Goal: Contribute content

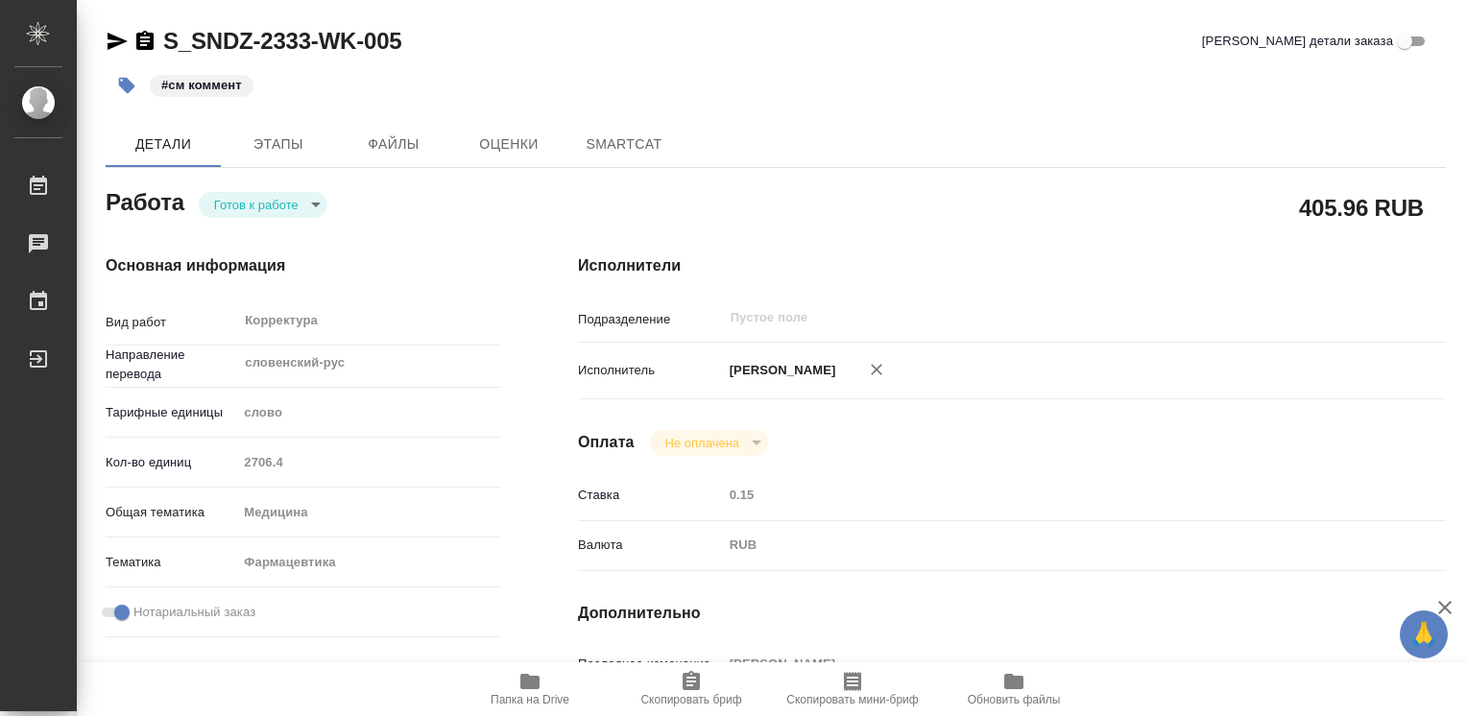
type textarea "x"
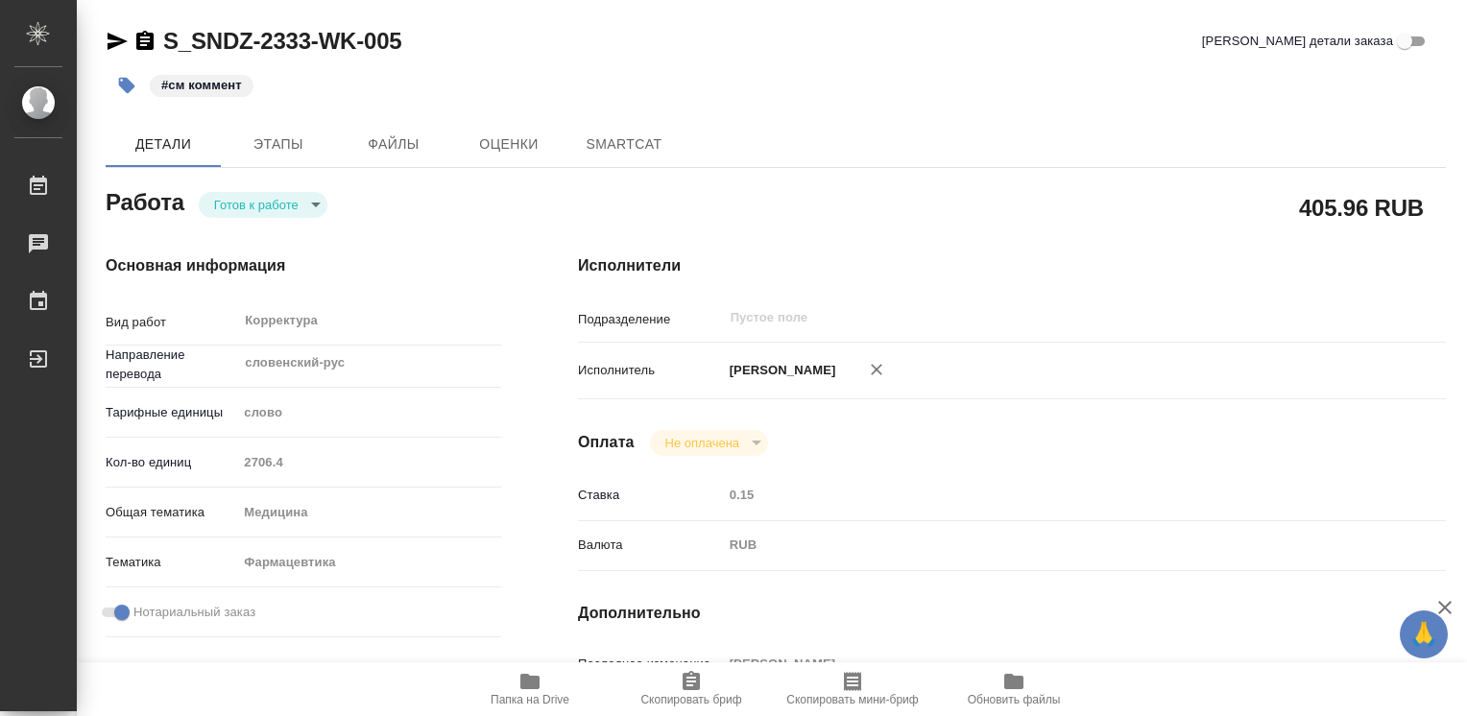
type textarea "x"
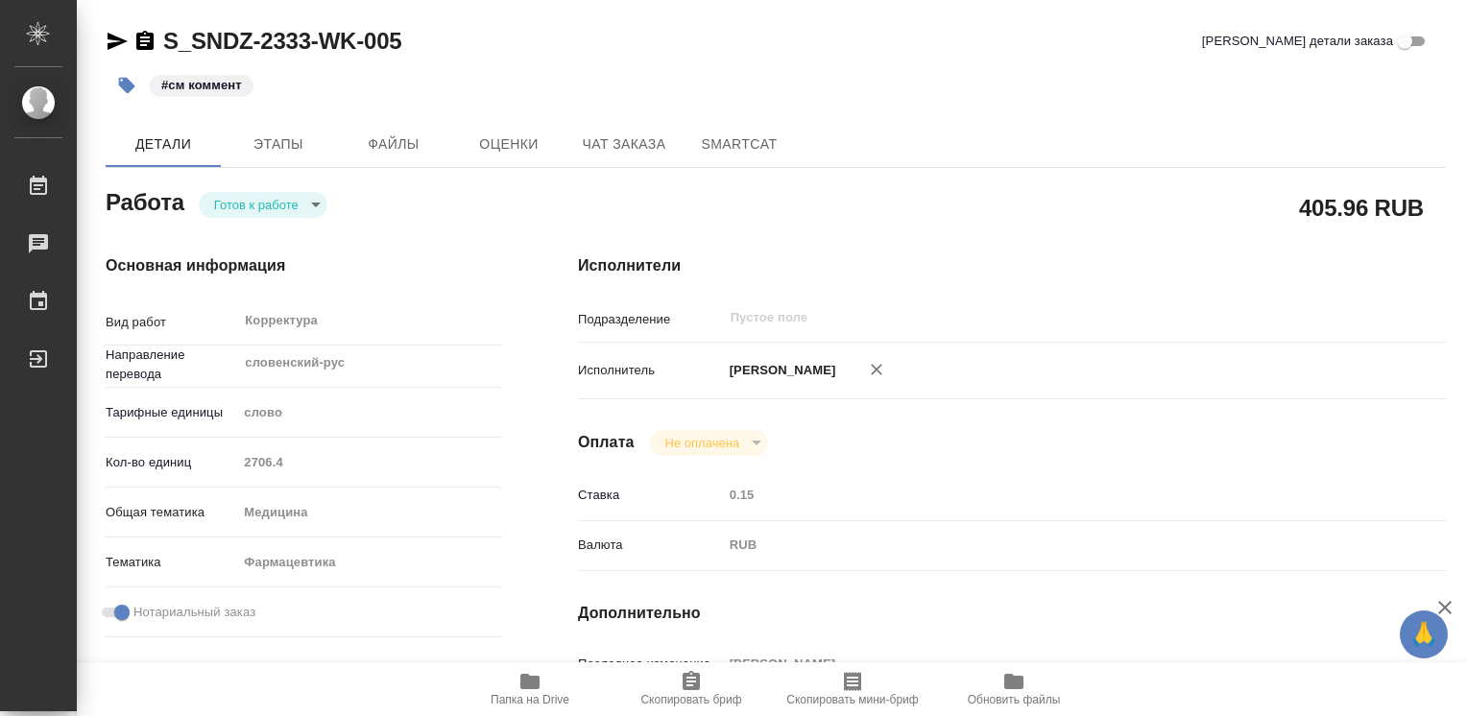
type textarea "x"
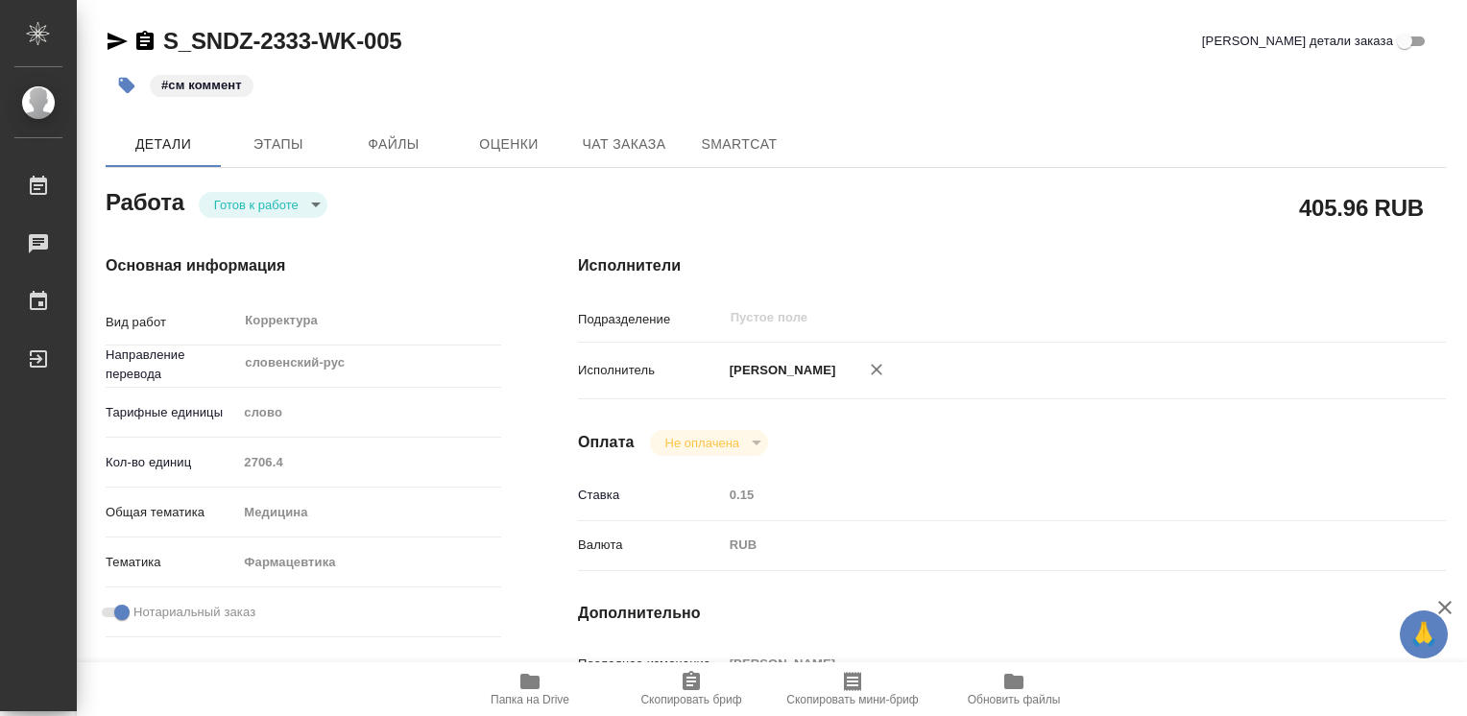
type textarea "x"
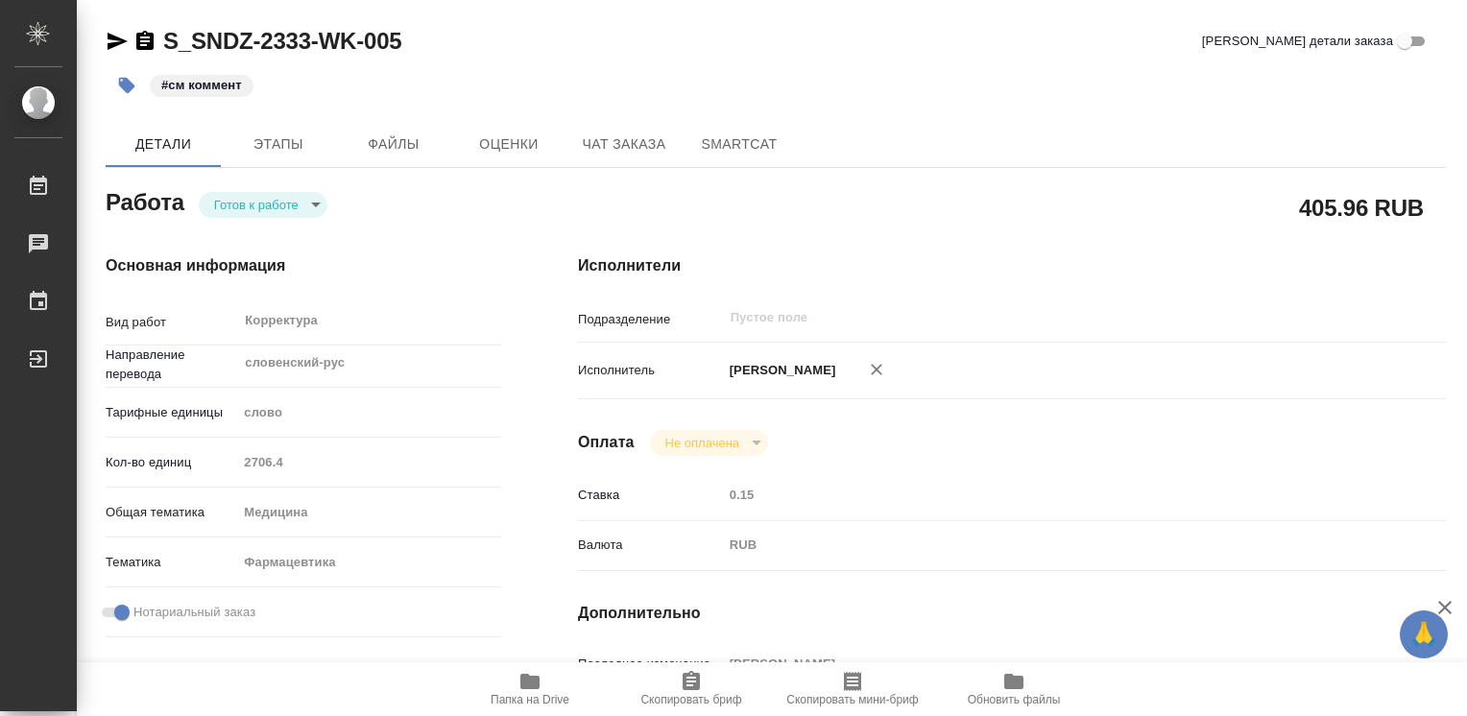
type textarea "x"
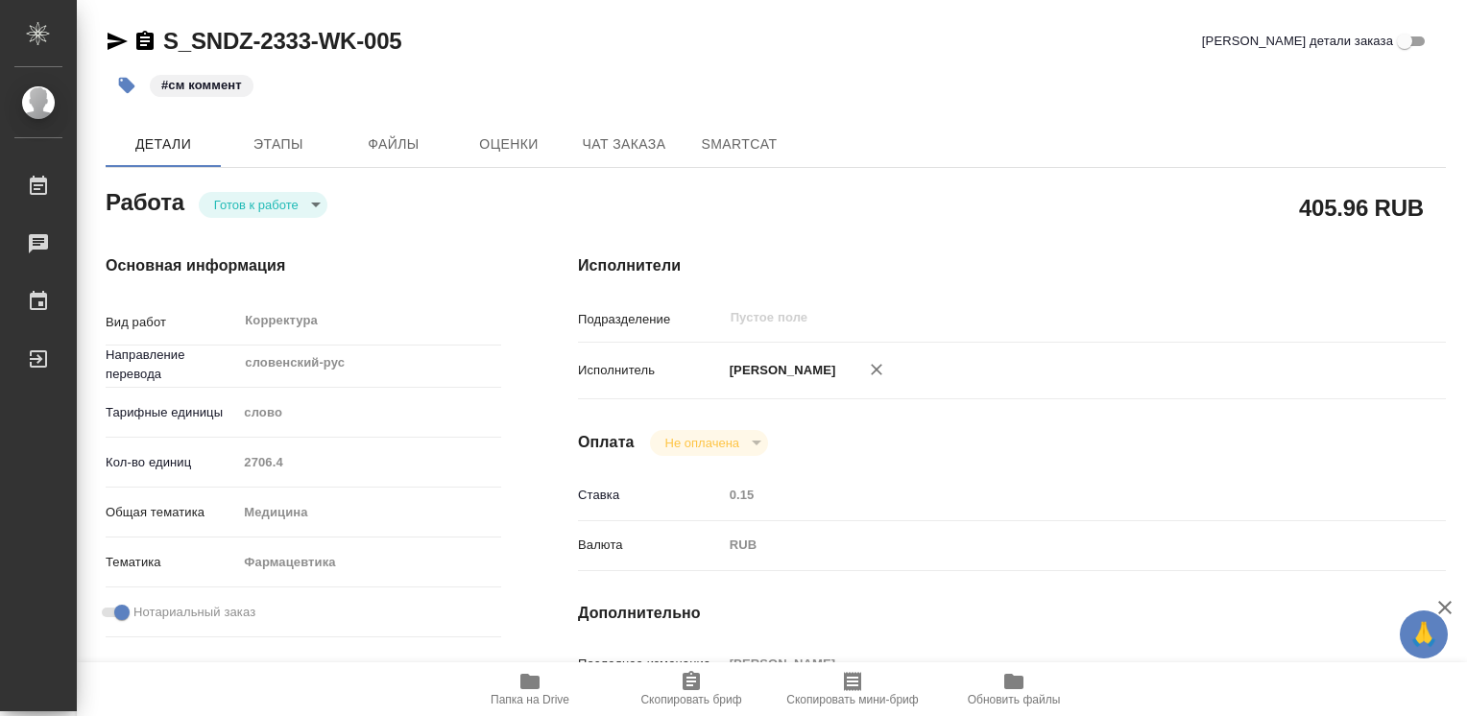
type textarea "x"
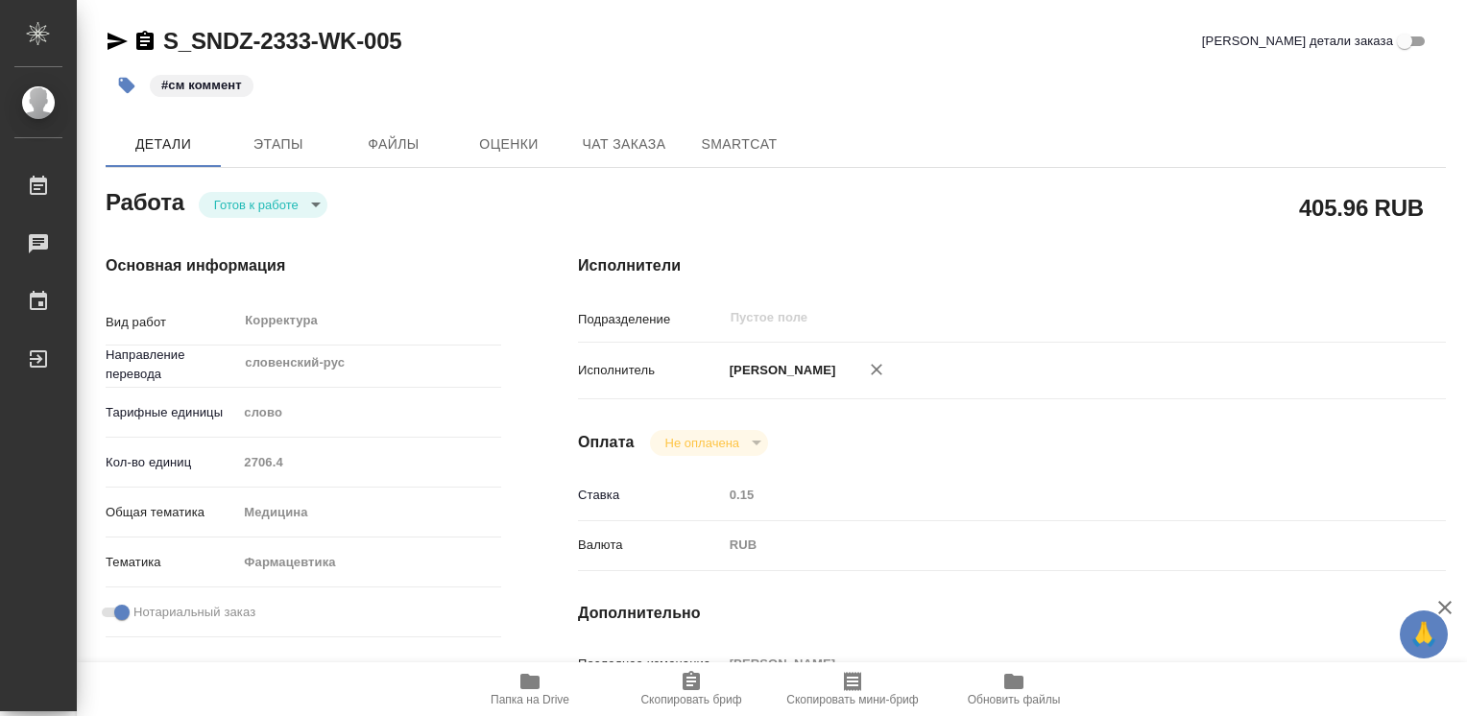
type textarea "x"
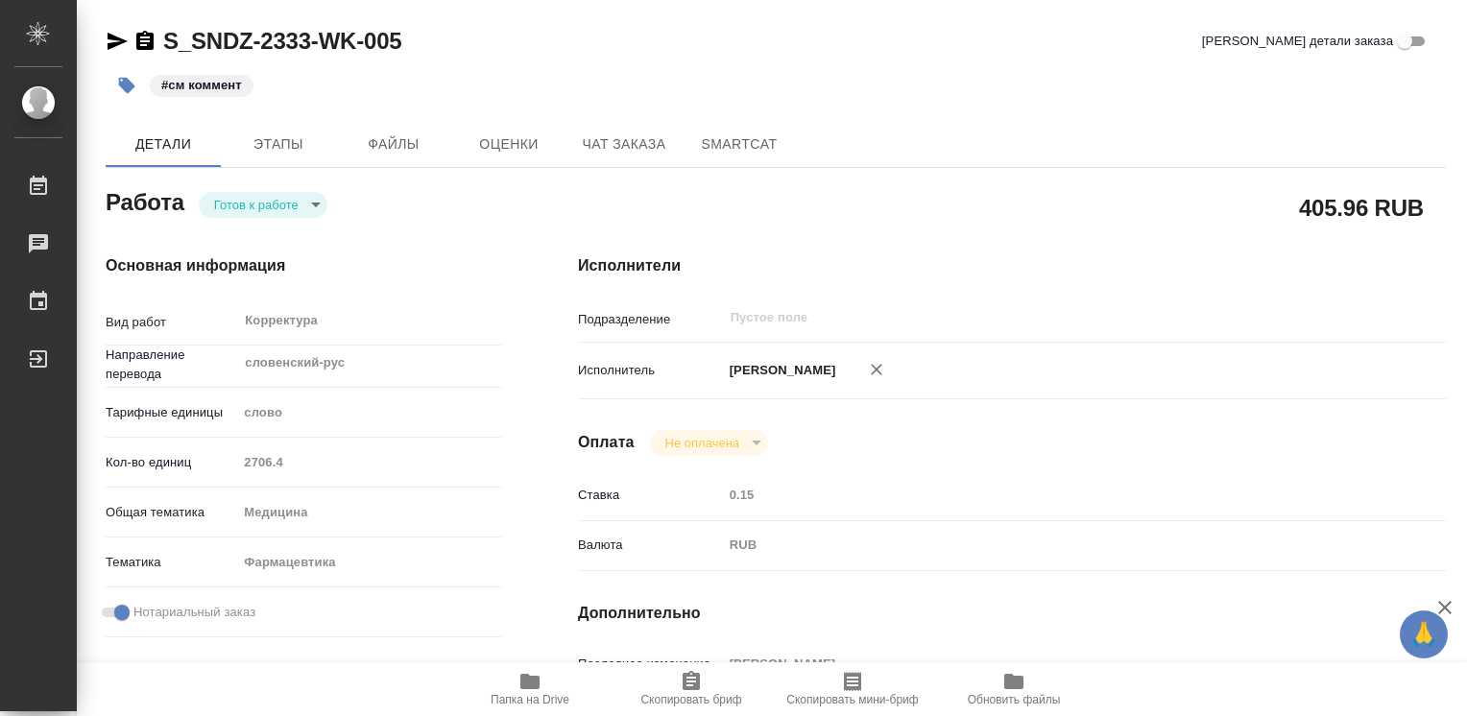
type textarea "x"
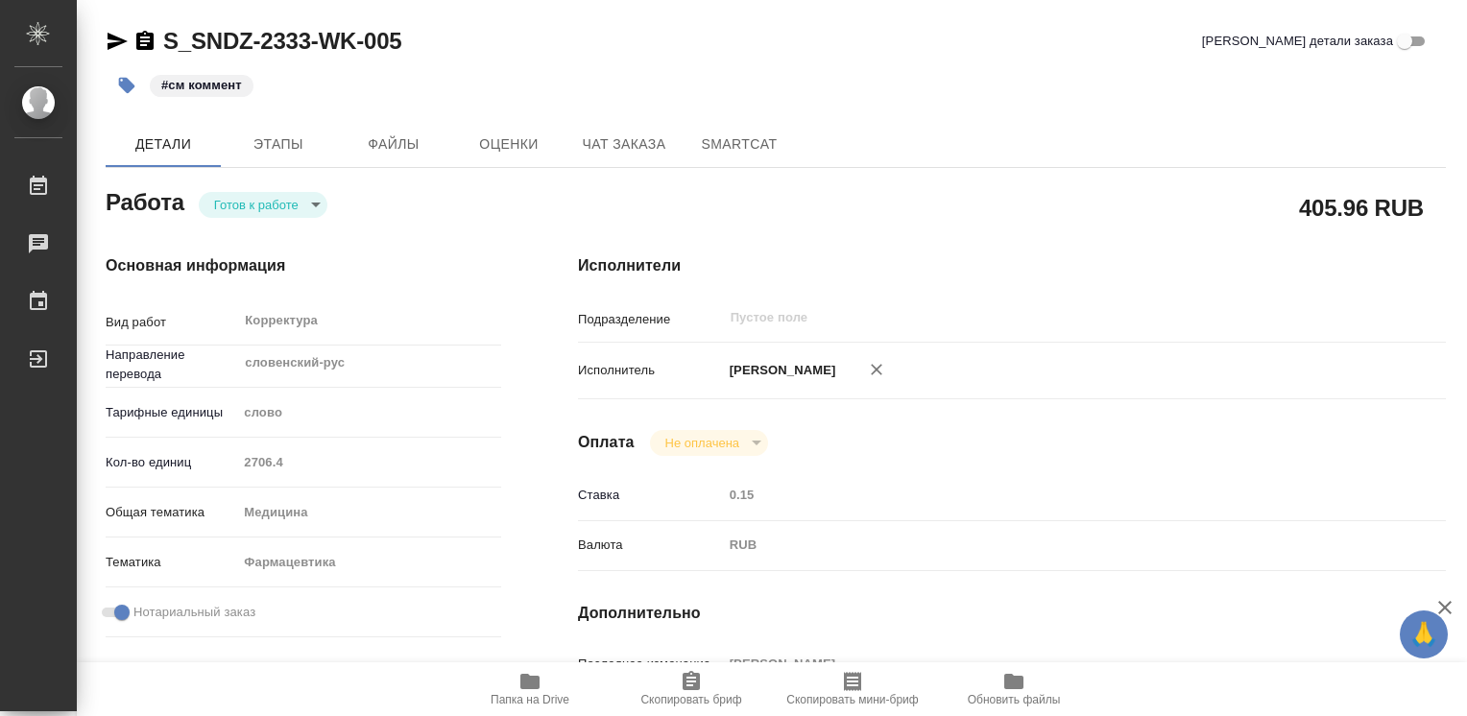
type textarea "x"
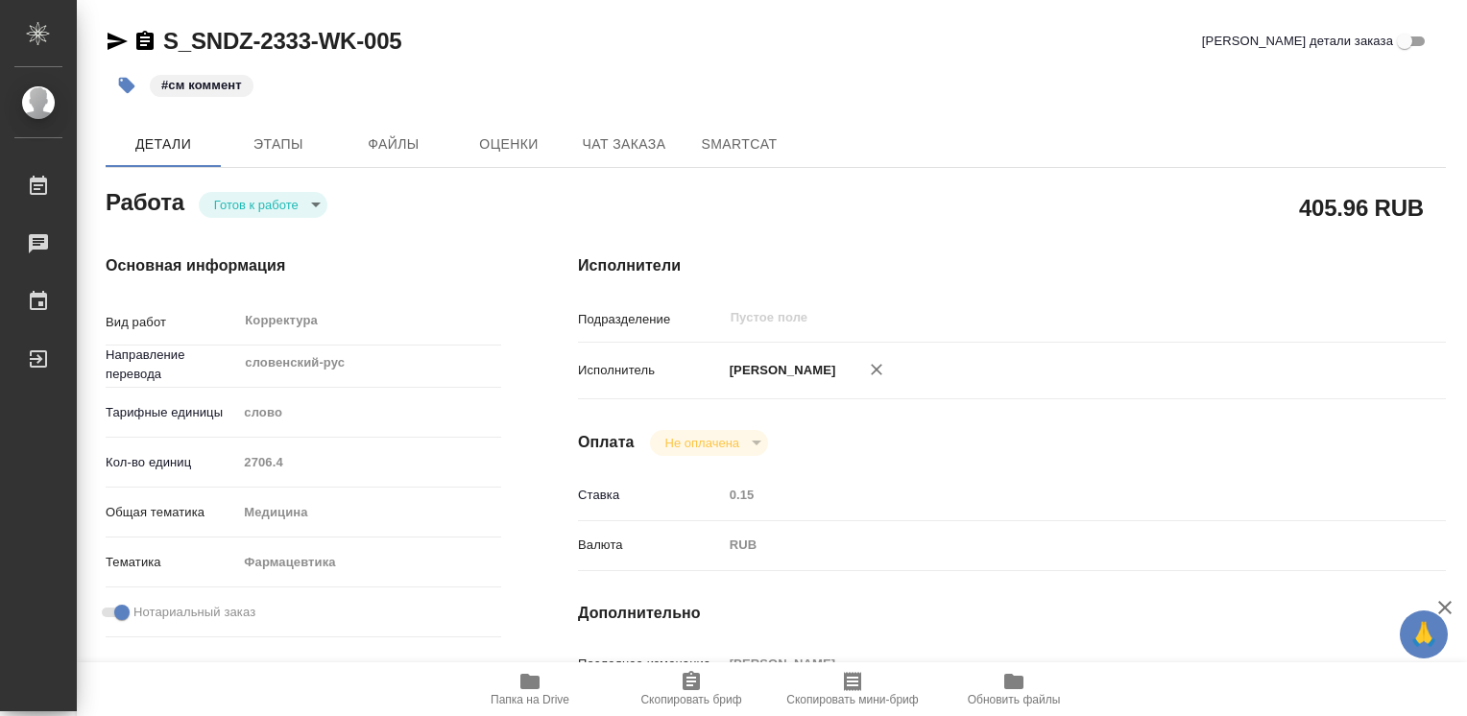
type textarea "x"
